Goal: Information Seeking & Learning: Learn about a topic

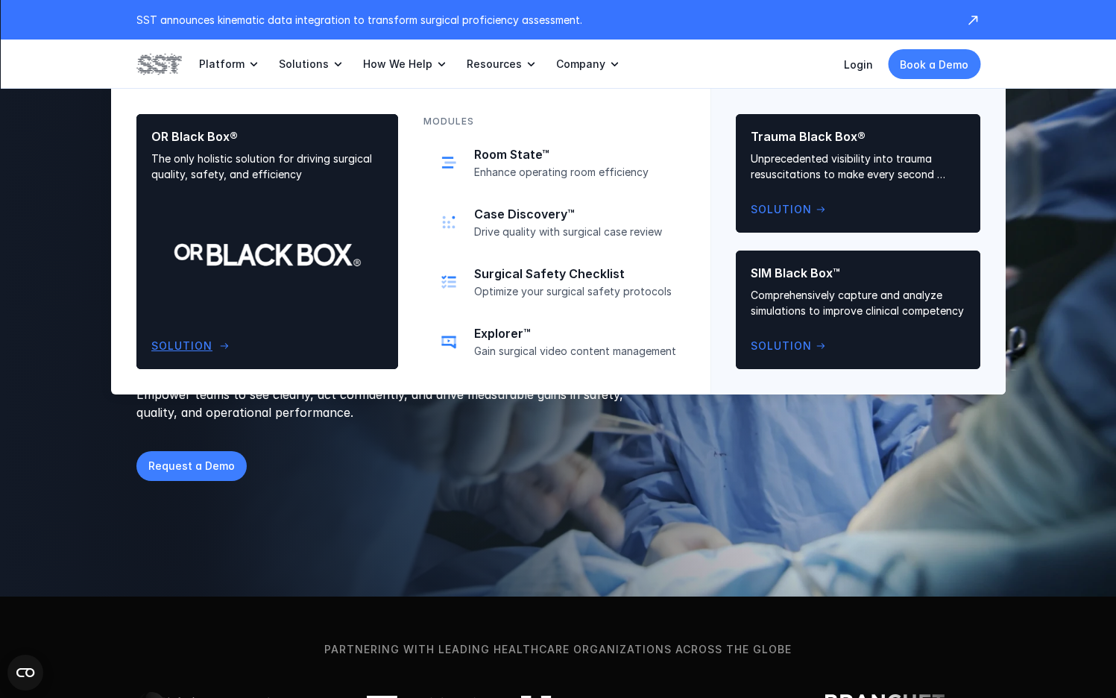
click at [268, 200] on div "OR Black Box® The only holistic solution for driving surgical quality, safety, …" at bounding box center [267, 241] width 232 height 225
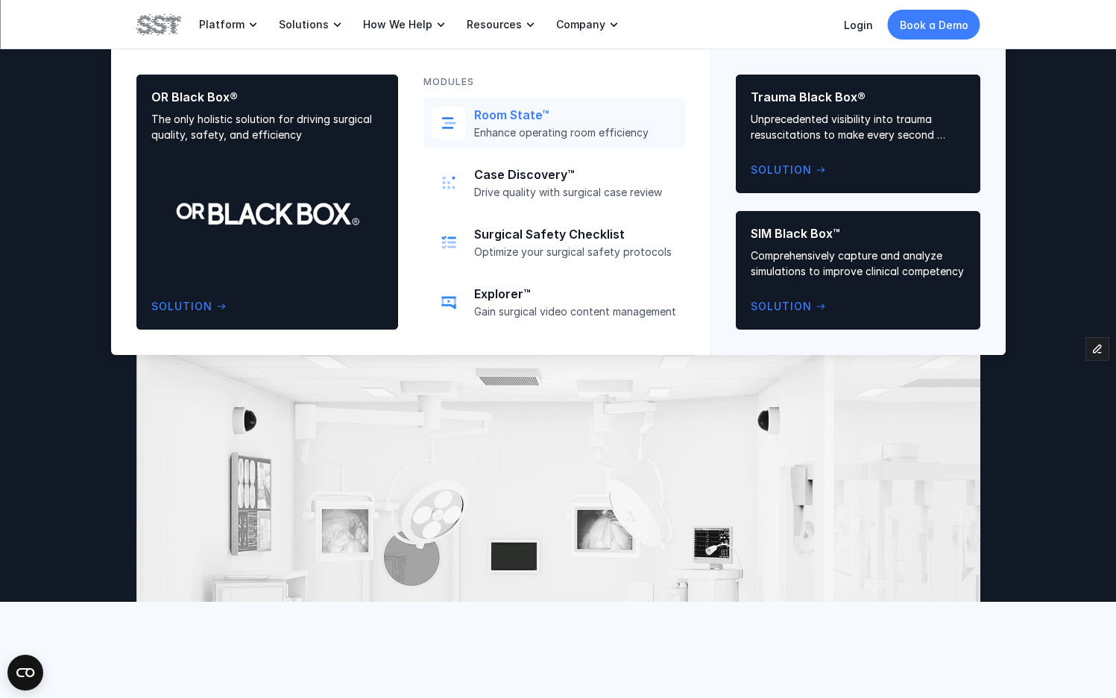
click at [488, 131] on p "Enhance operating room efficiency" at bounding box center [575, 132] width 202 height 13
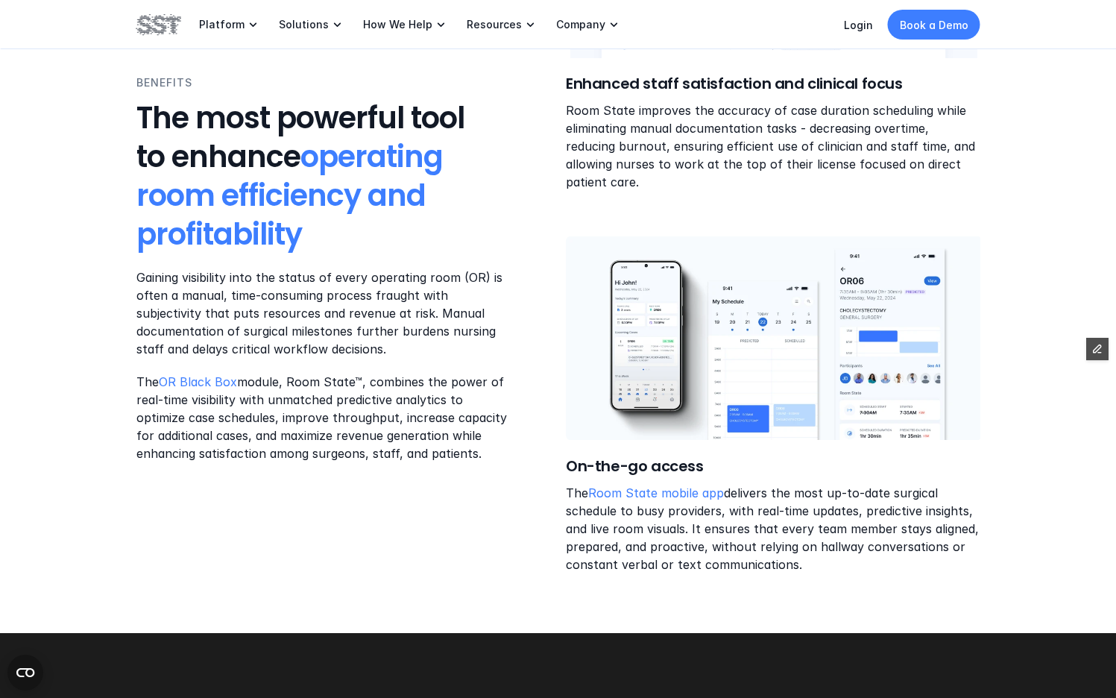
scroll to position [2374, 0]
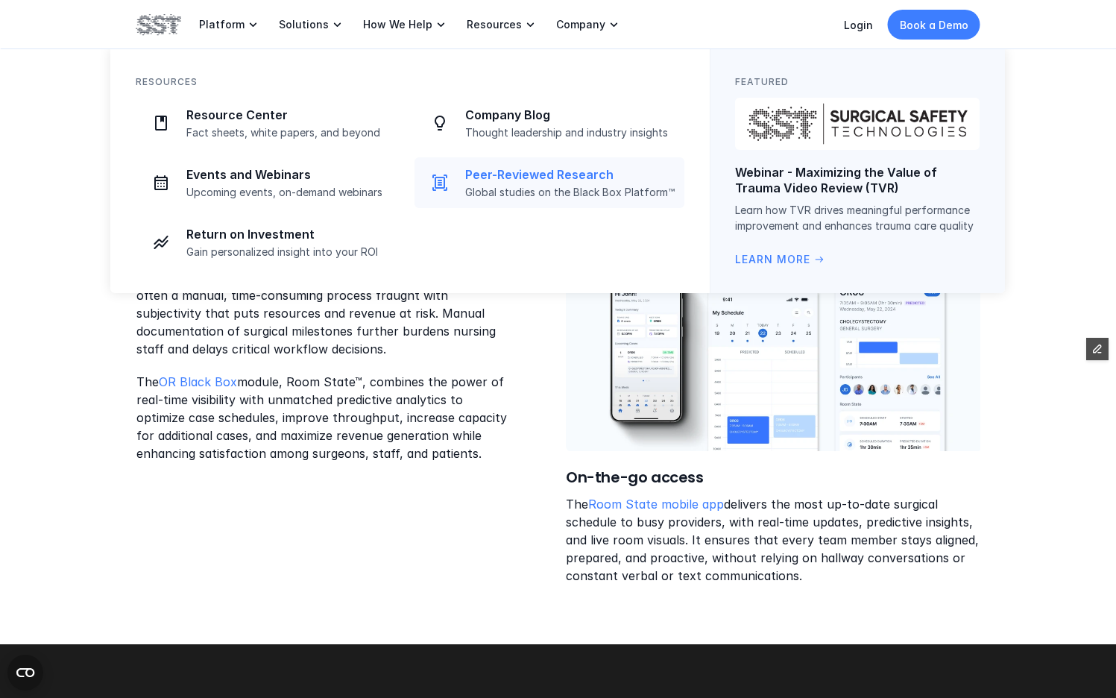
click at [519, 176] on p "Peer-Reviewed Research" at bounding box center [570, 175] width 210 height 16
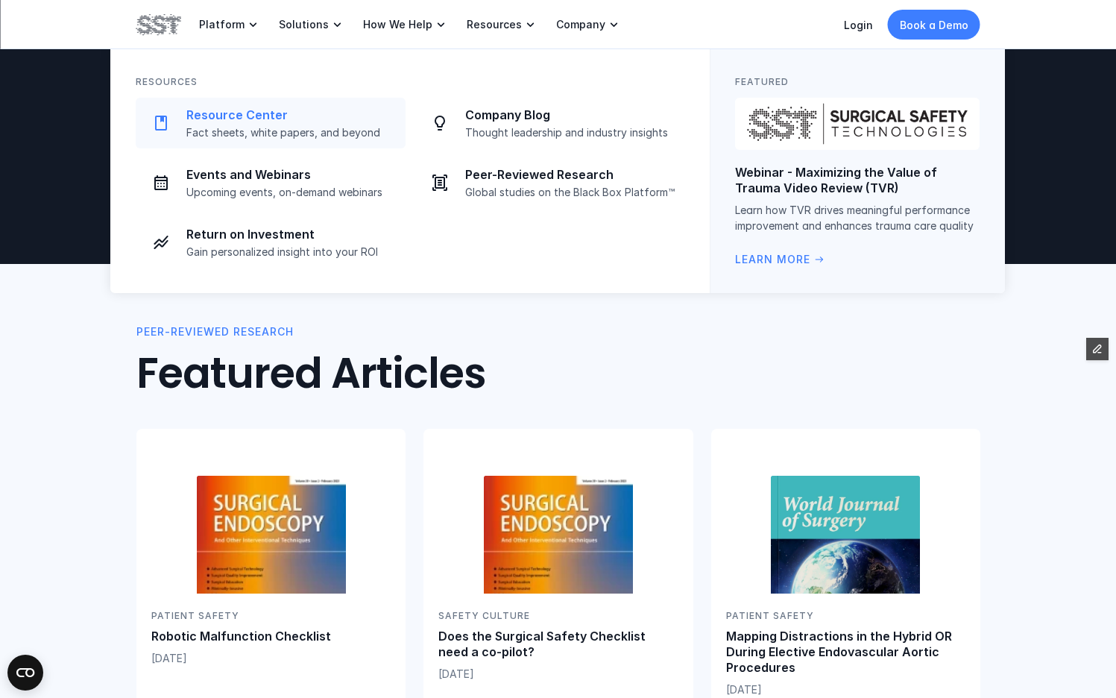
click at [289, 125] on div "Resource Center Fact sheets, white papers, and beyond" at bounding box center [291, 123] width 210 height 32
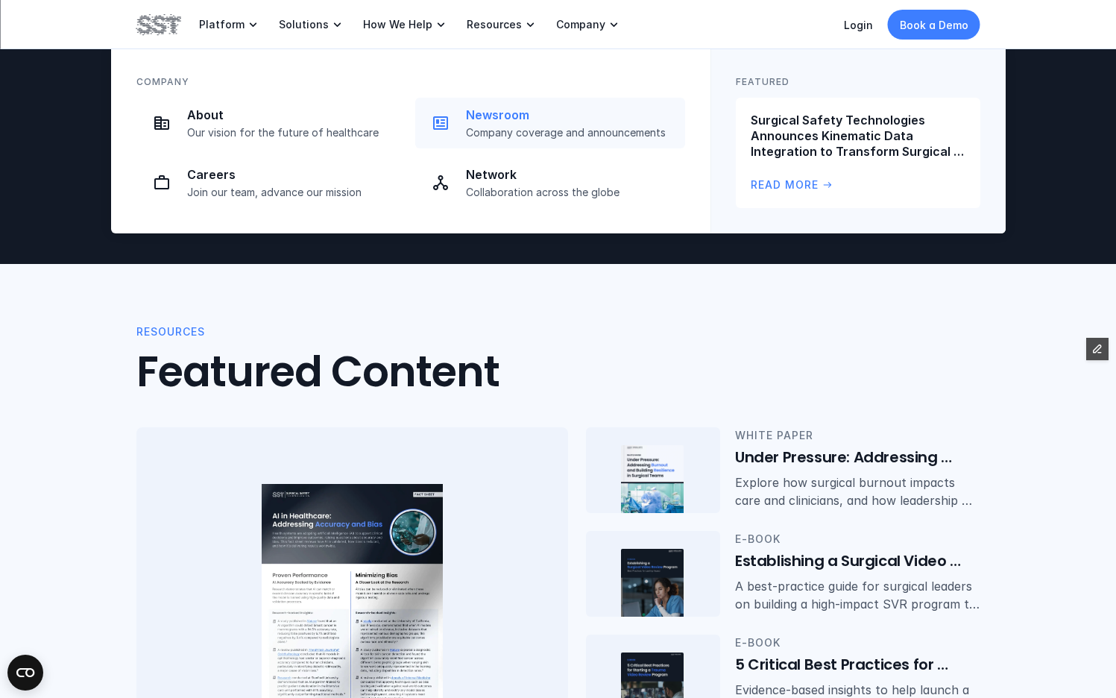
click at [478, 119] on p "Newsroom" at bounding box center [571, 115] width 210 height 16
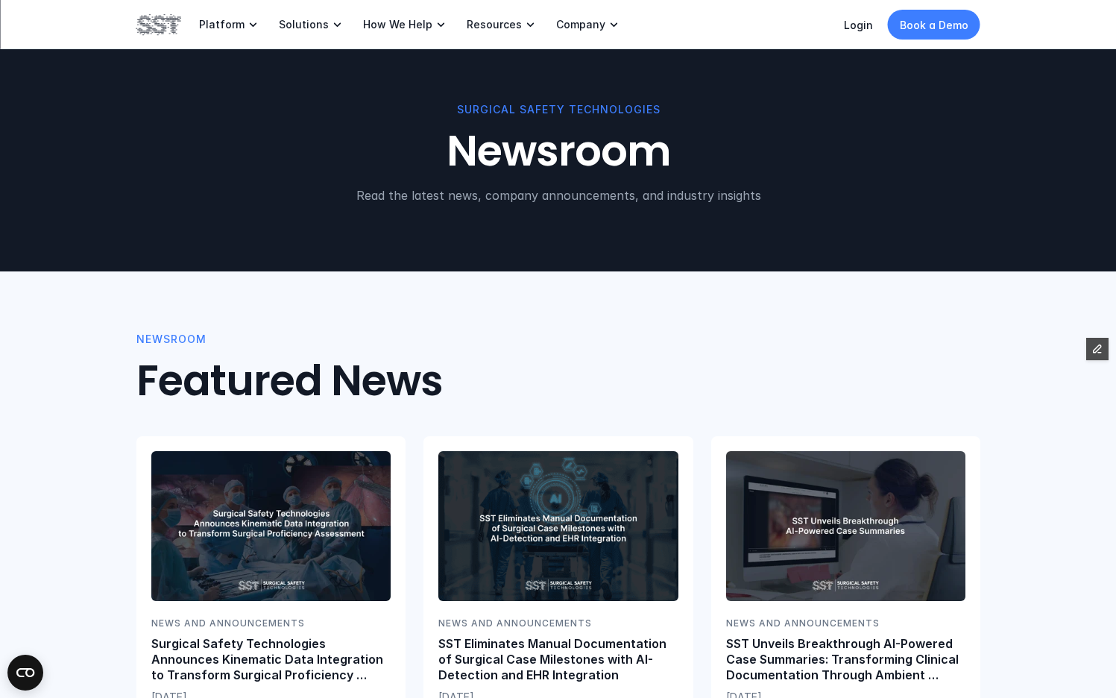
click at [163, 20] on img at bounding box center [158, 24] width 45 height 25
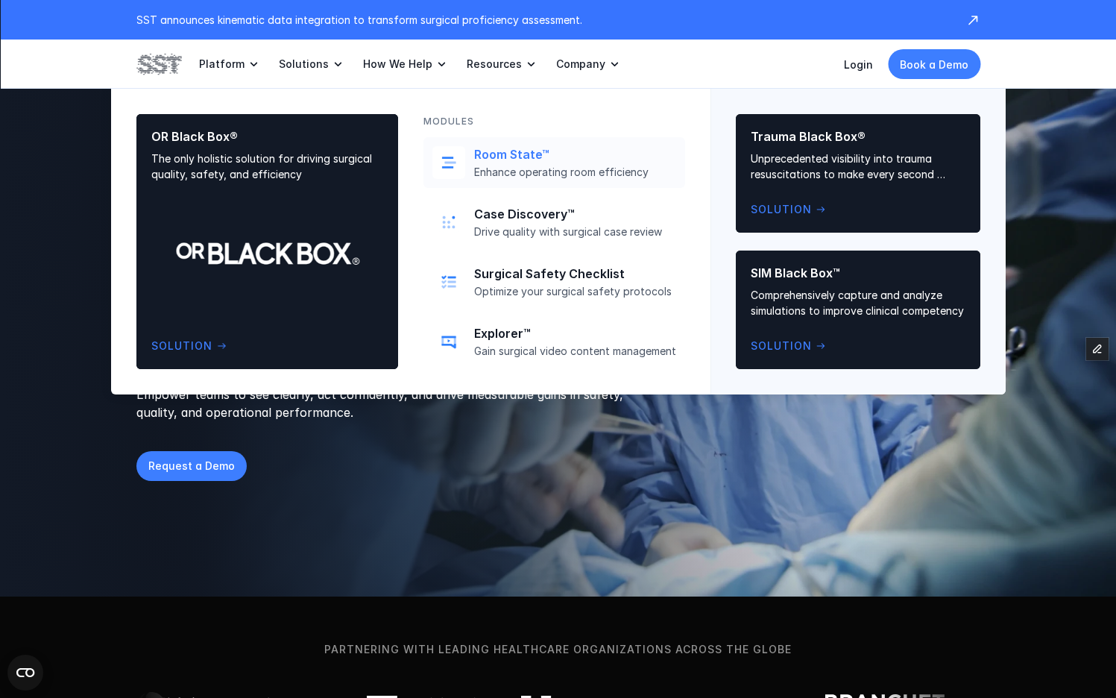
click at [556, 169] on p "Enhance operating room efficiency" at bounding box center [575, 172] width 202 height 13
